Goal: Register for event/course

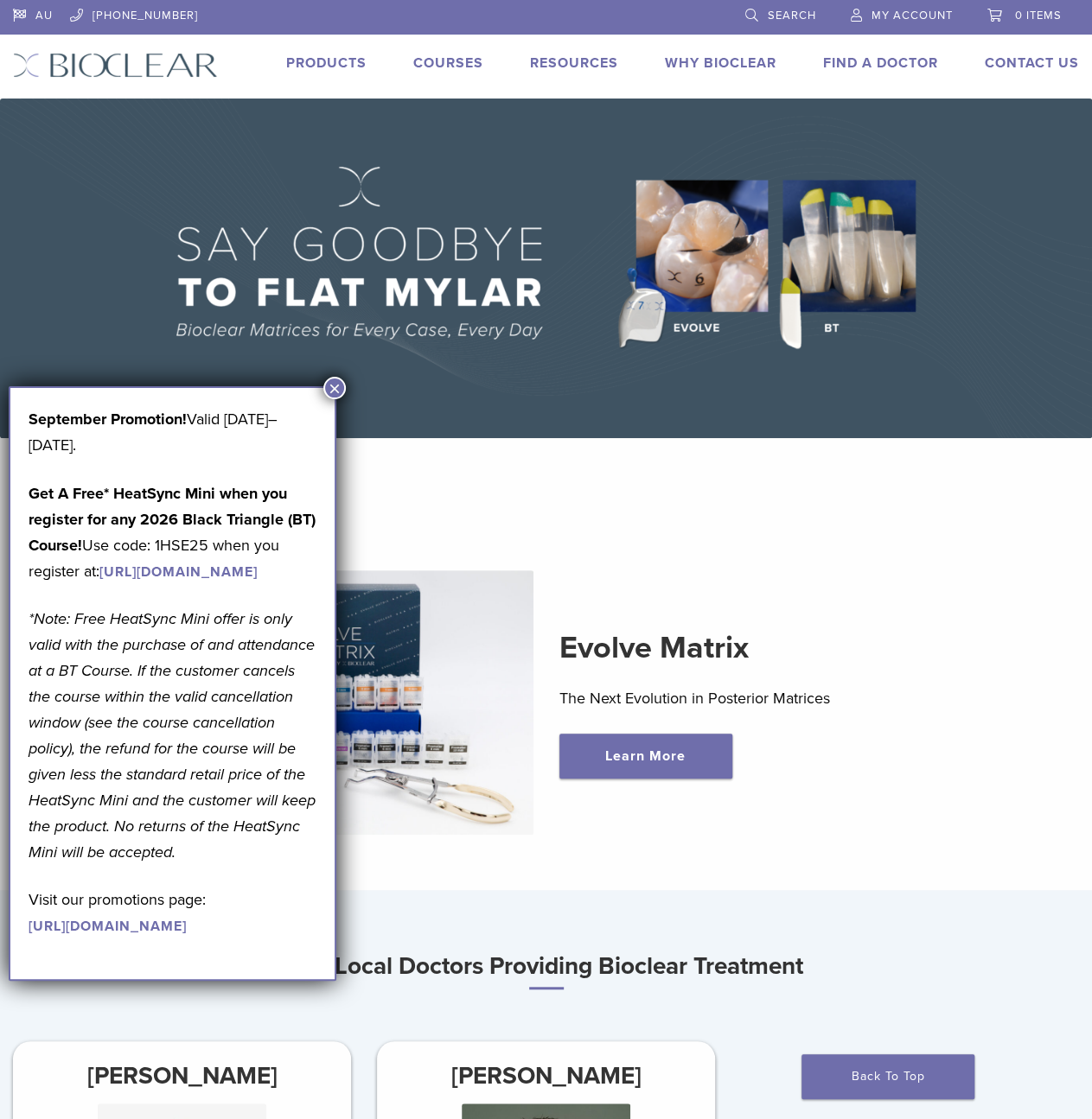
click at [338, 386] on button "×" at bounding box center [335, 388] width 23 height 23
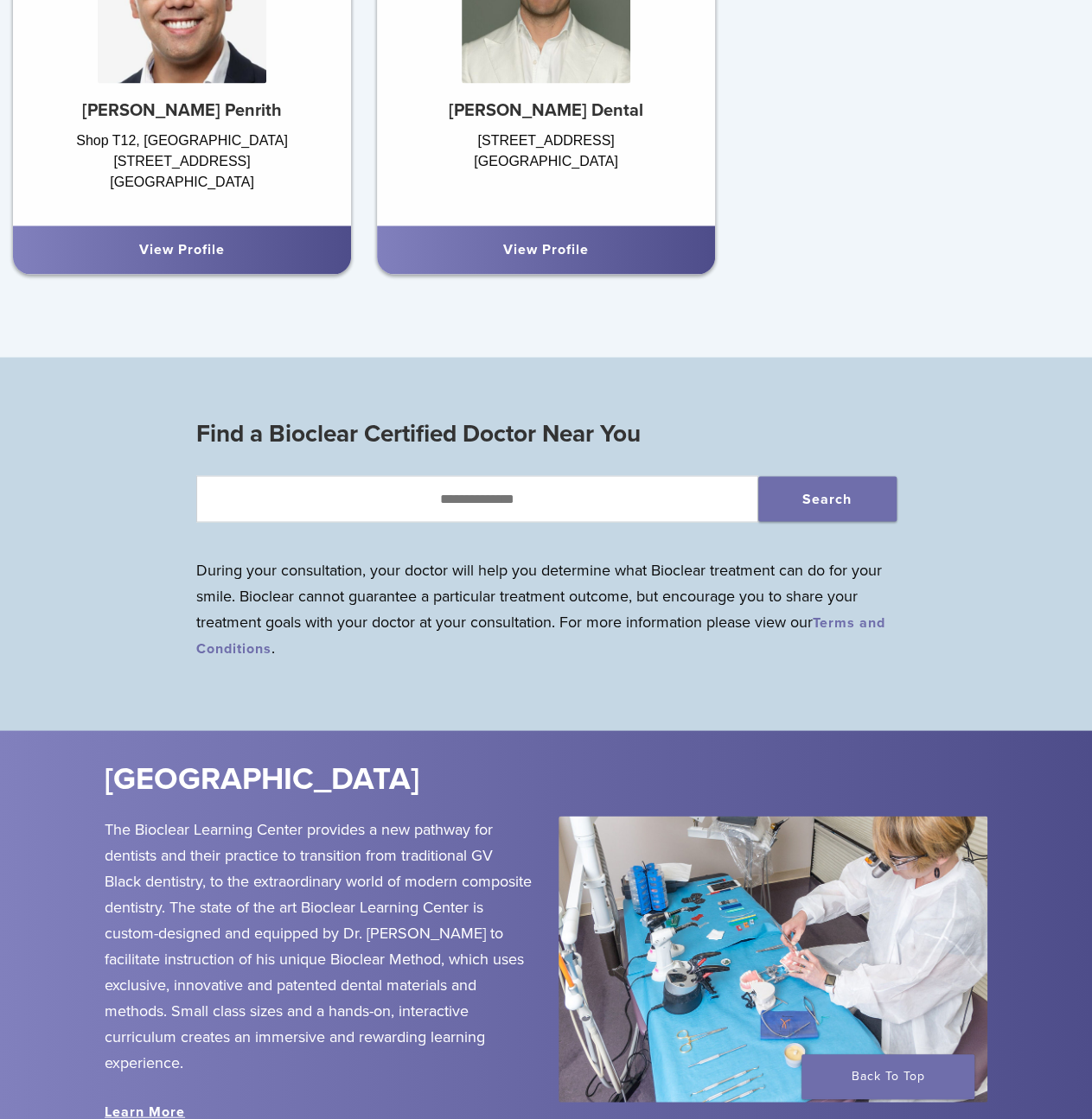
scroll to position [1210, 0]
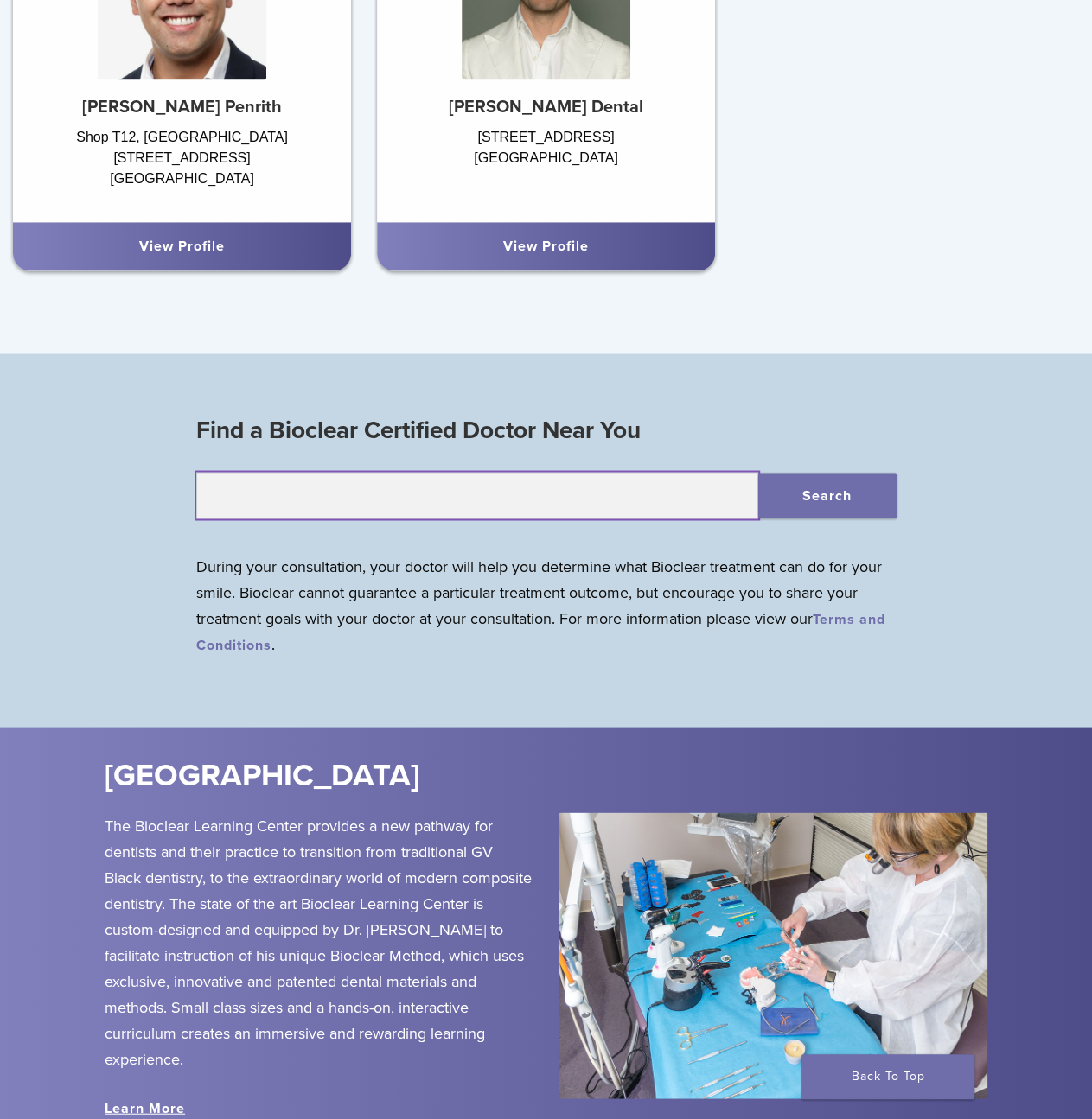
click at [537, 501] on input "text" at bounding box center [477, 495] width 562 height 46
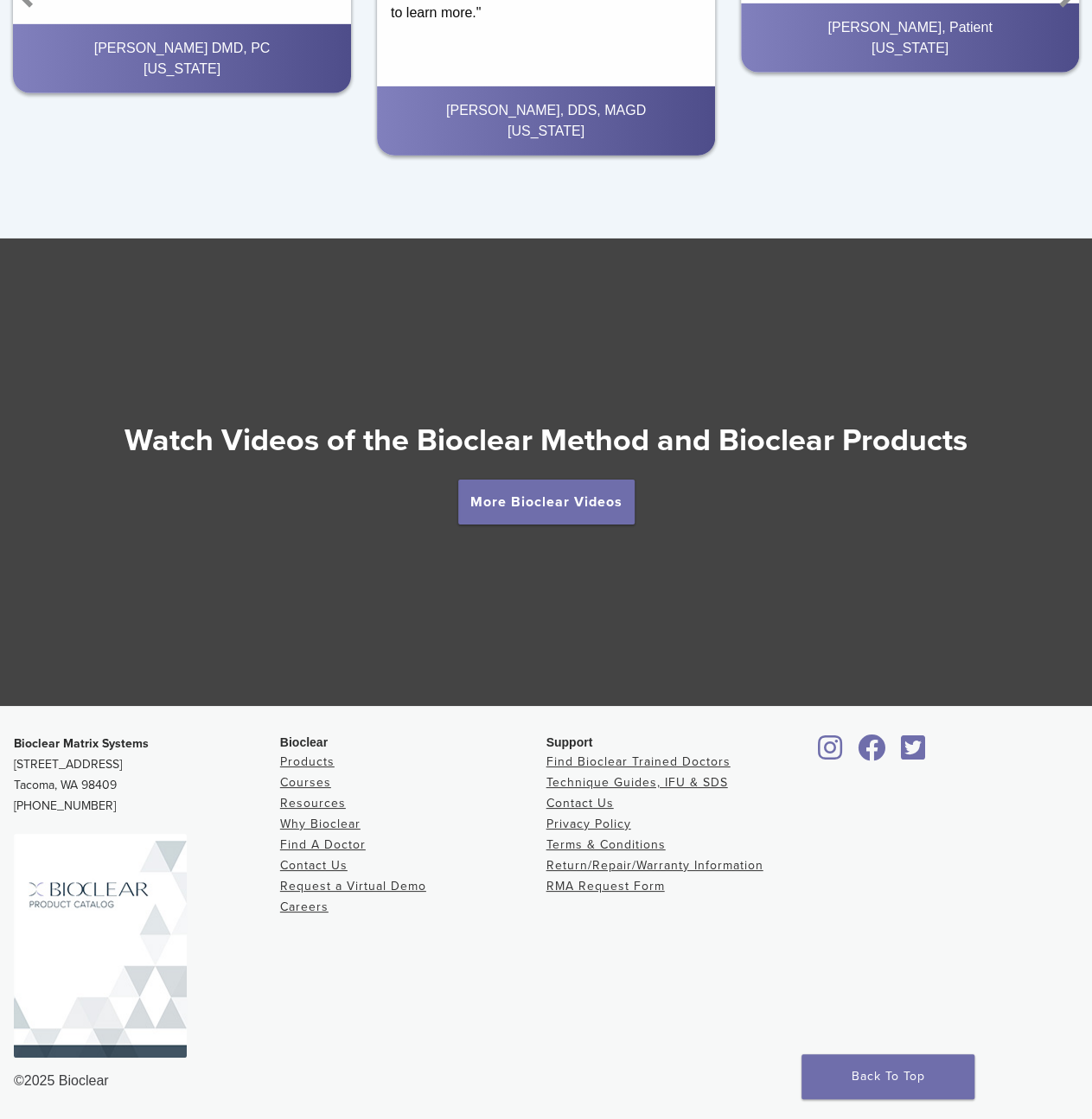
scroll to position [2771, 0]
click at [321, 790] on link "Courses" at bounding box center [306, 783] width 51 height 15
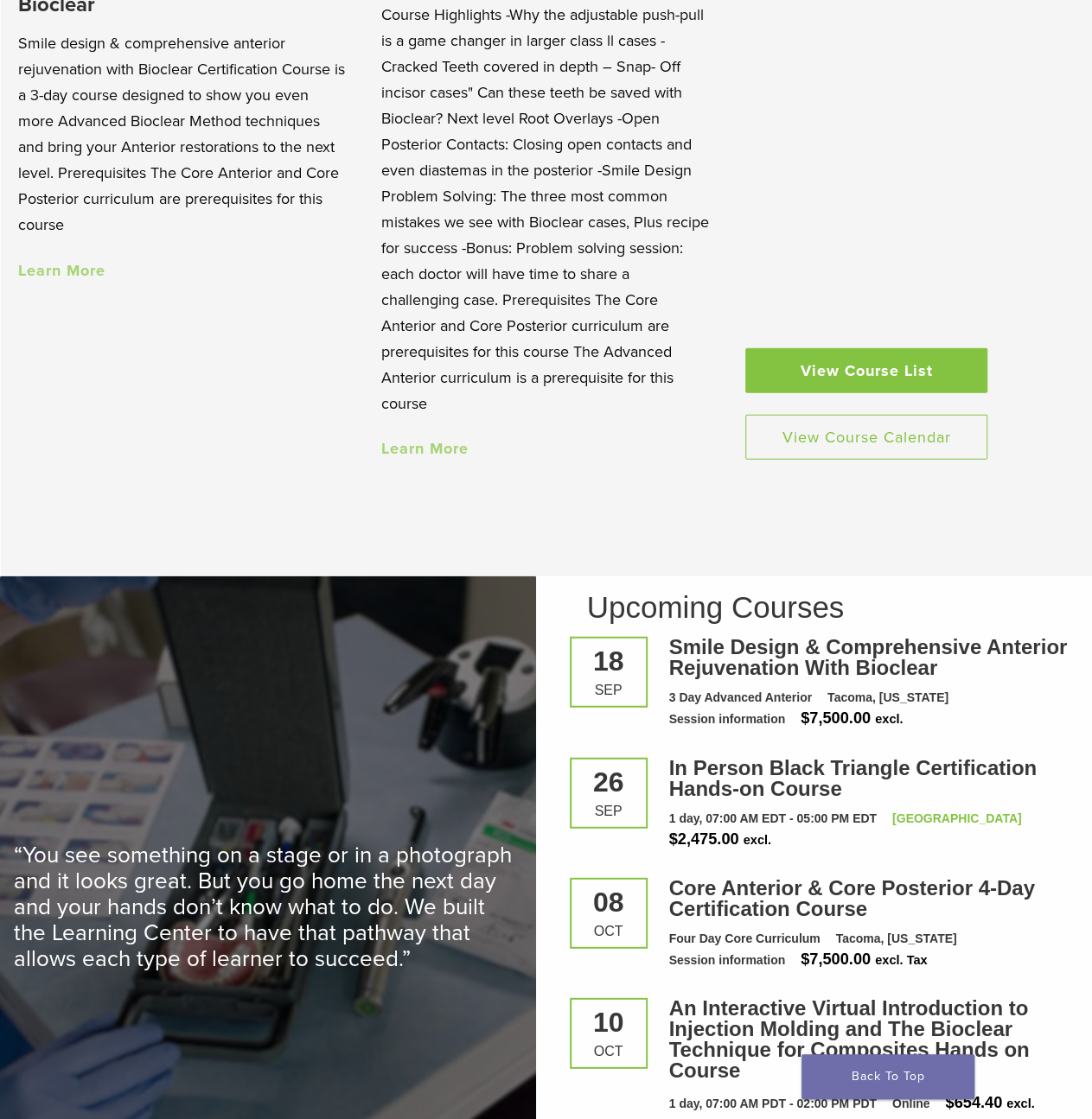
scroll to position [1729, 0]
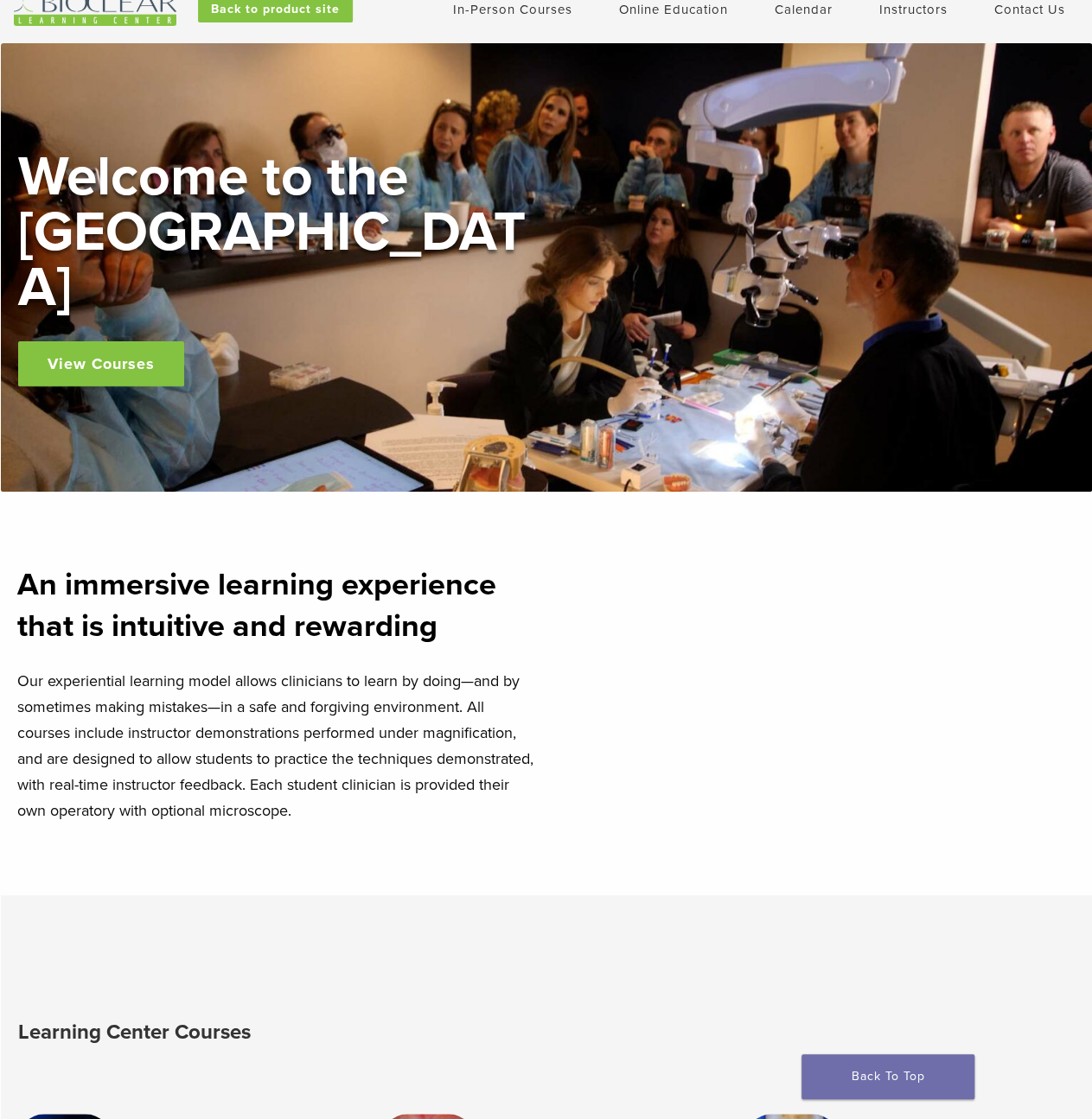
scroll to position [0, 0]
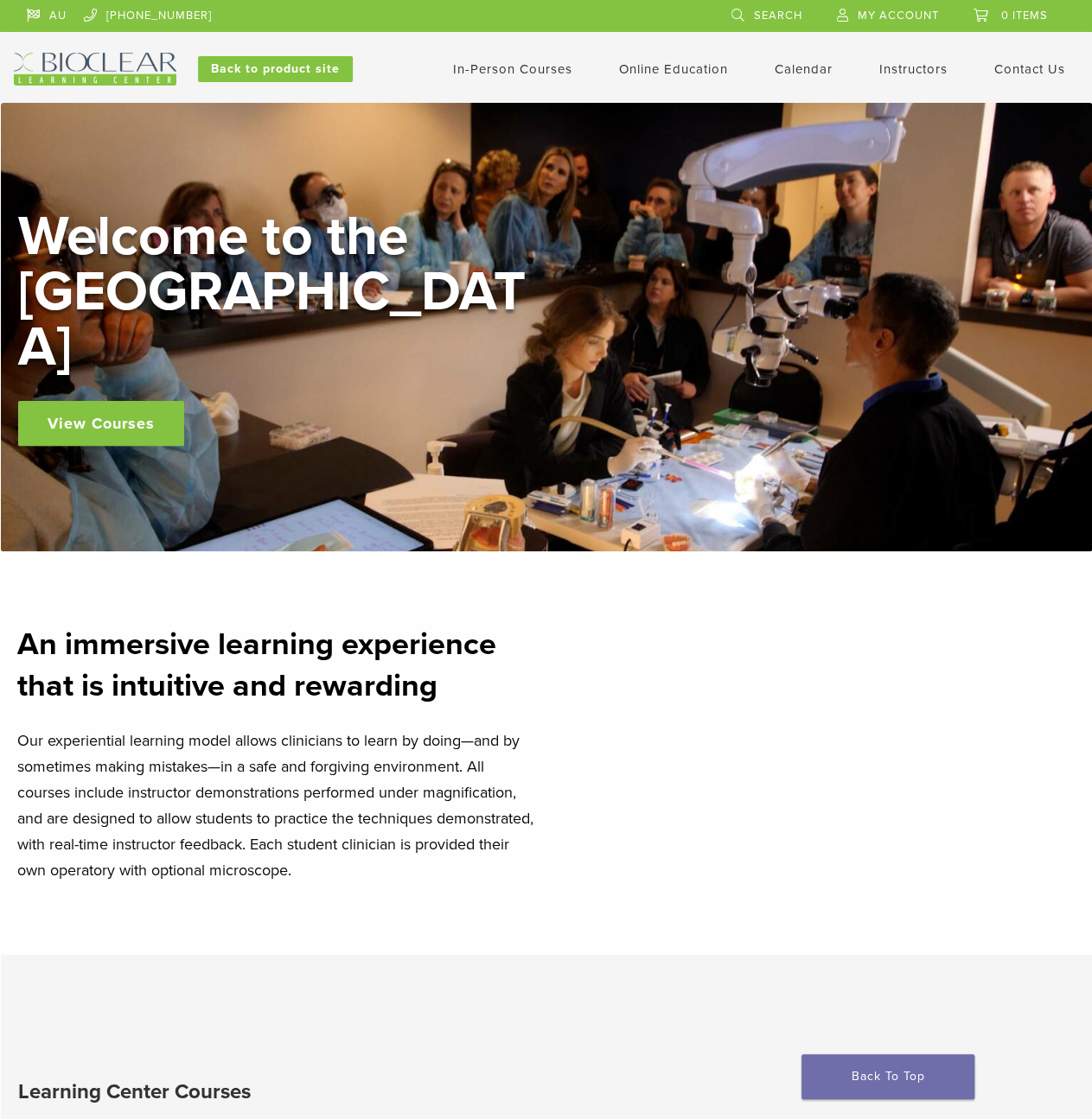
click at [117, 401] on link "View Courses" at bounding box center [100, 424] width 166 height 45
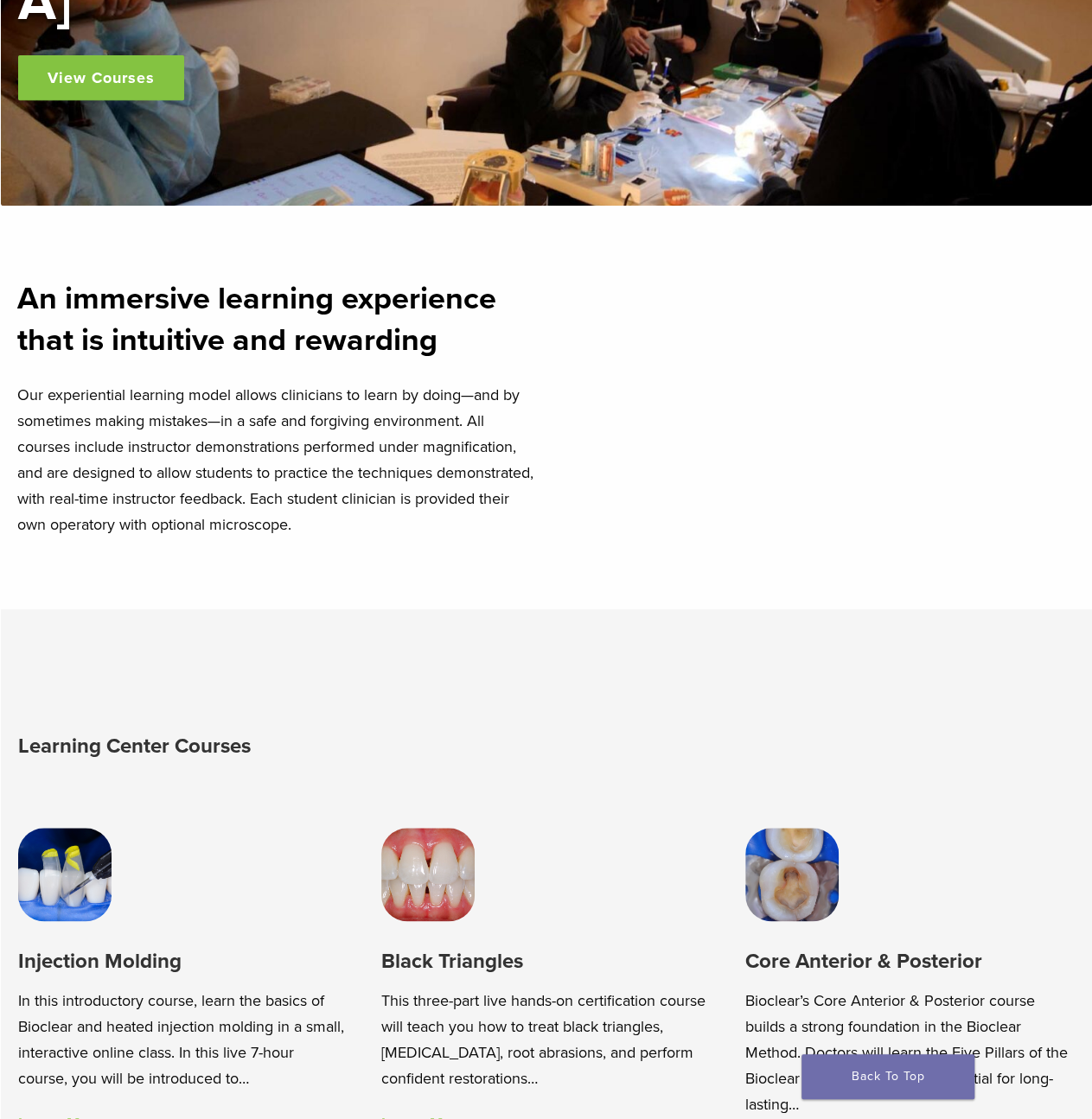
scroll to position [491, 0]
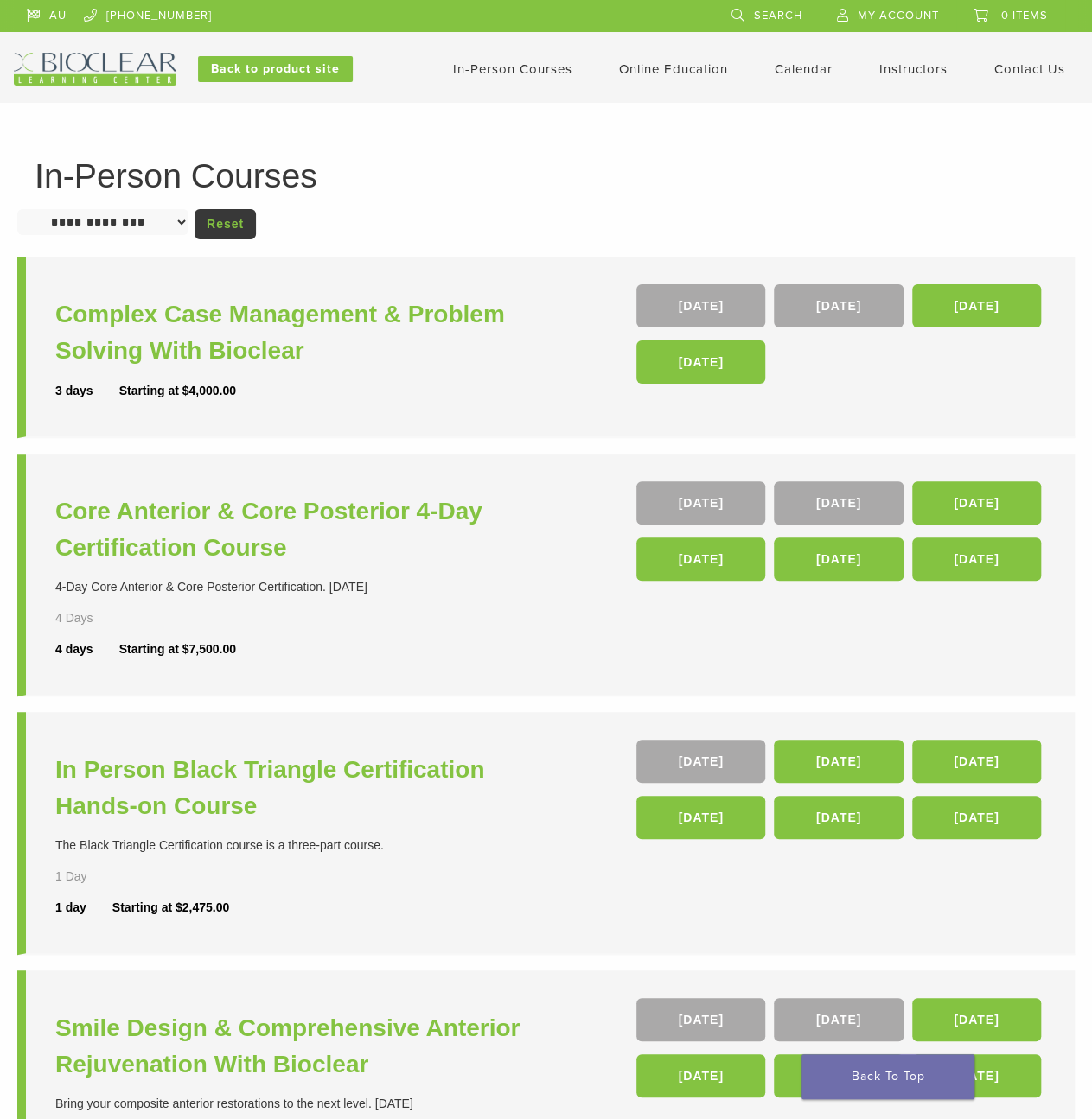
click at [507, 181] on h1 "In-Person Courses" at bounding box center [546, 176] width 1023 height 34
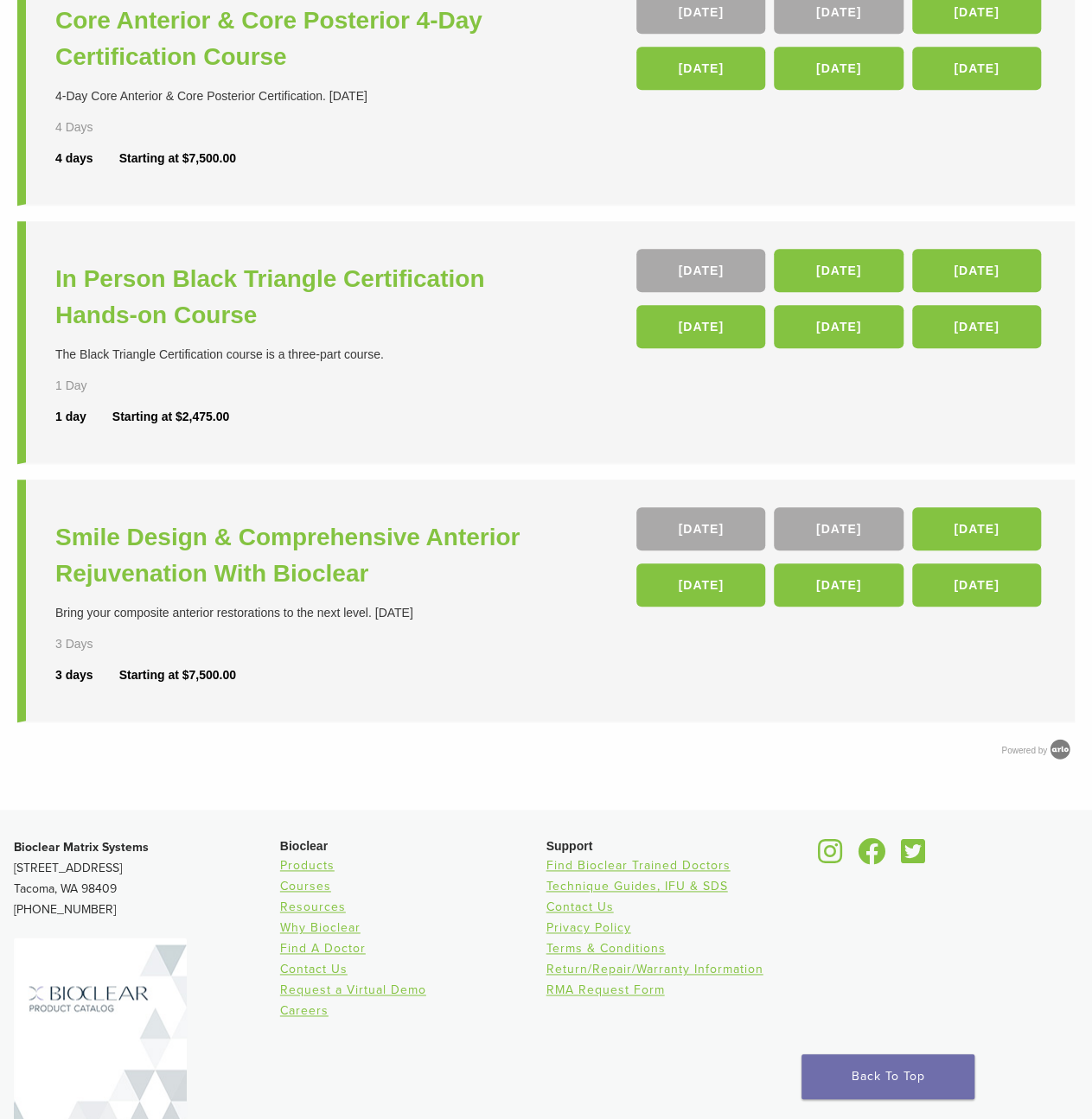
scroll to position [594, 0]
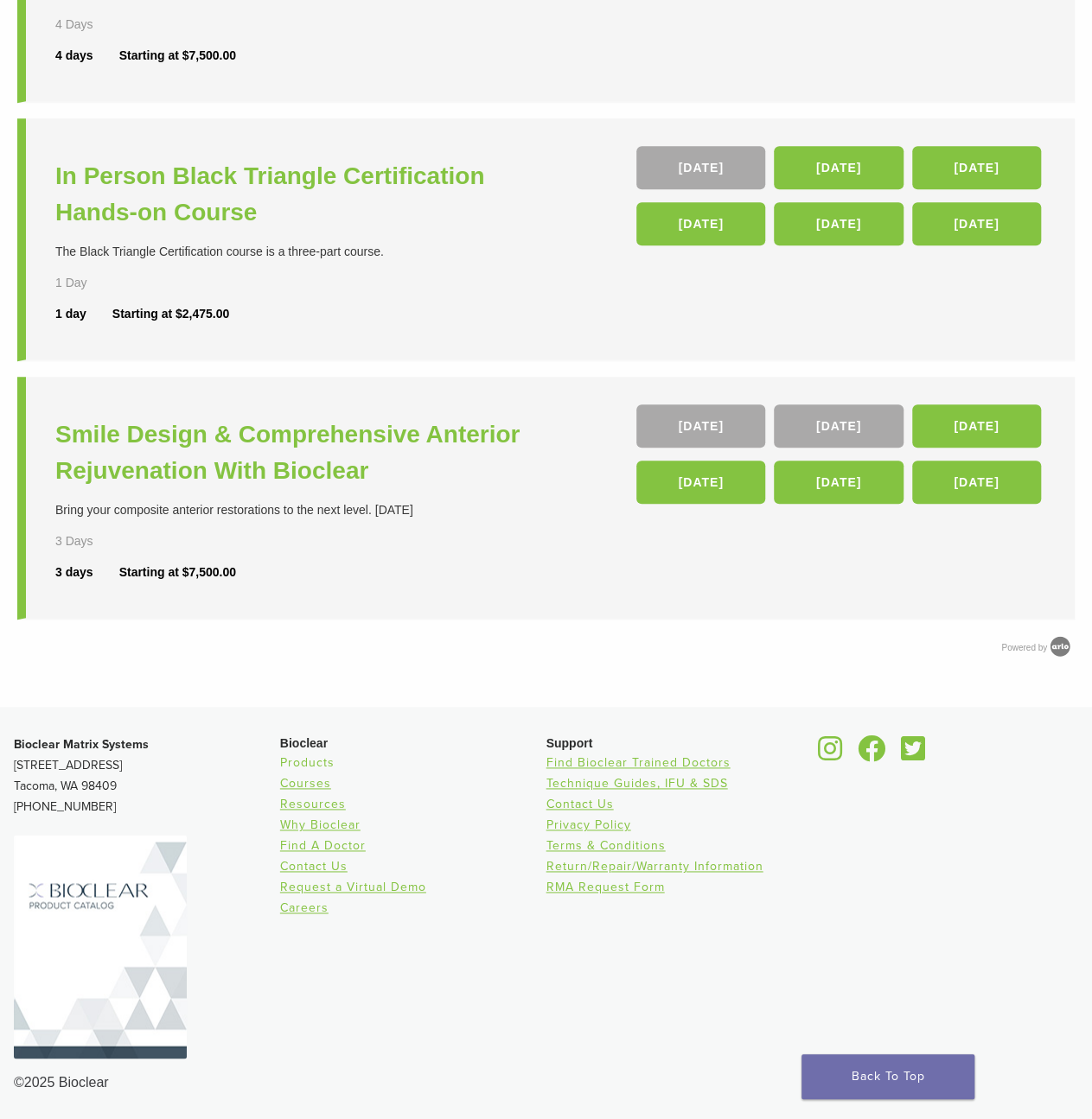
click at [327, 761] on link "Products" at bounding box center [308, 763] width 55 height 15
